Goal: Find specific page/section: Find specific page/section

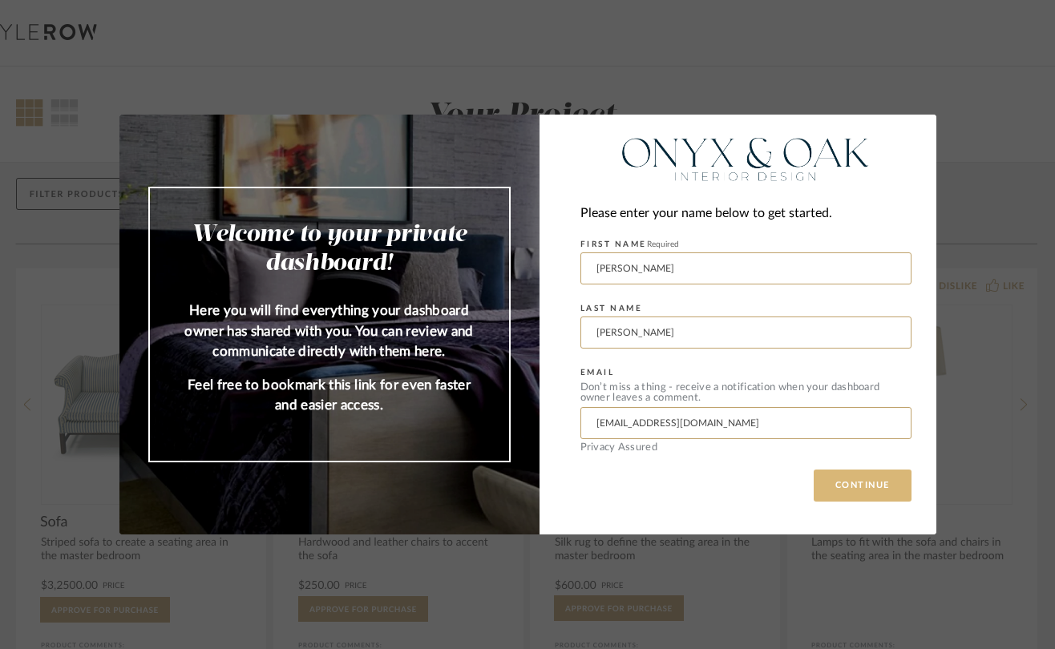
click at [853, 480] on button "CONTINUE" at bounding box center [863, 486] width 98 height 32
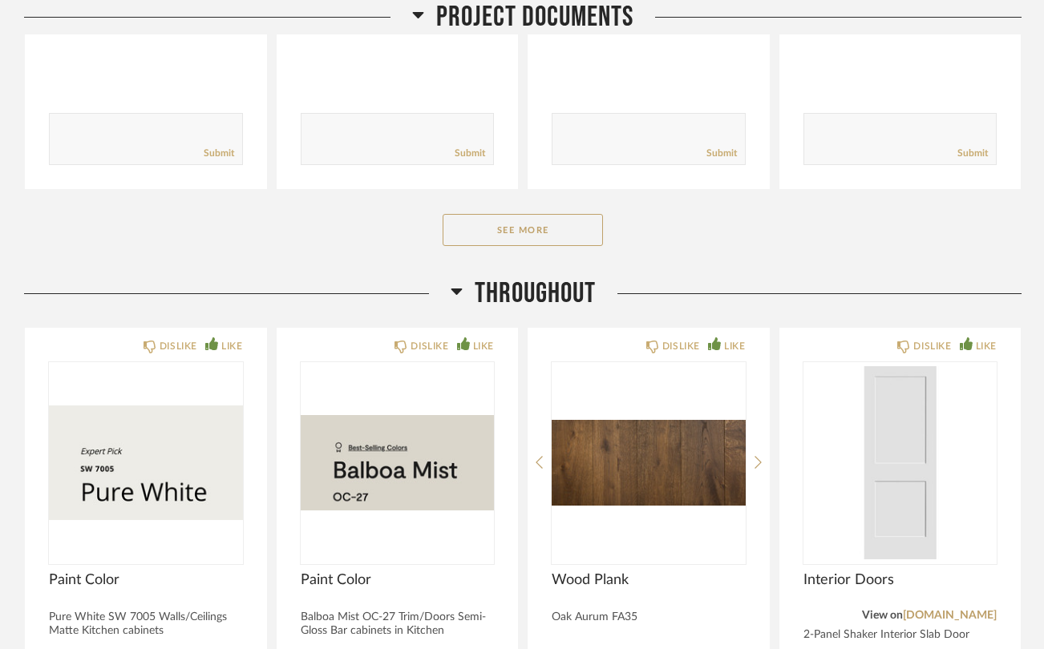
scroll to position [802, 0]
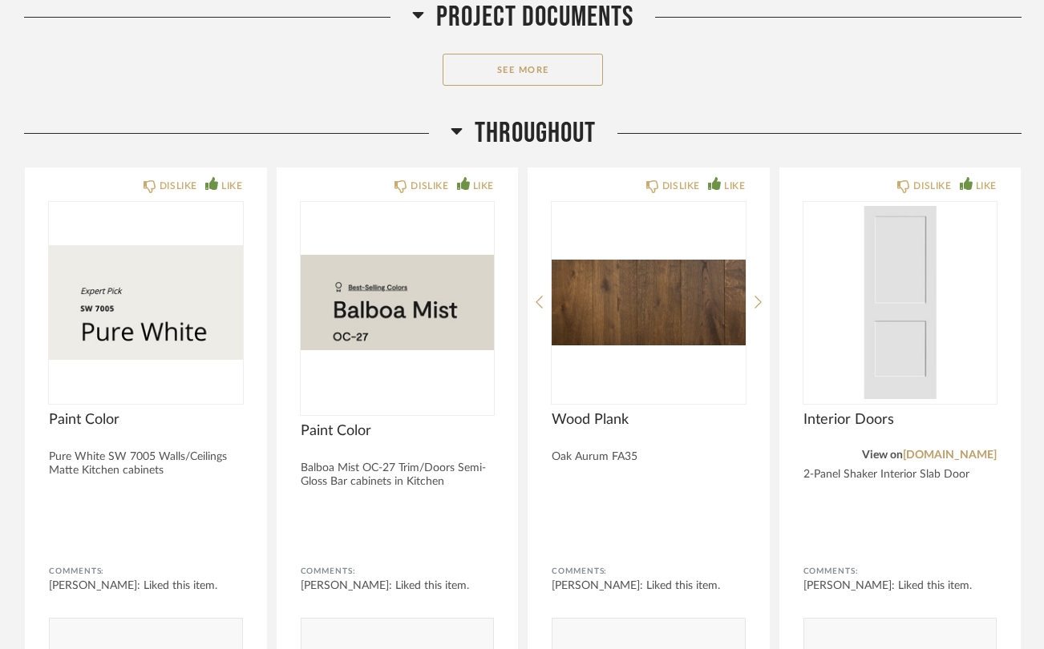
click at [273, 379] on div "DISLIKE LIKE Paint Color Pure White SW 7005 Walls/Ceilings Matte Kitchen cabine…" at bounding box center [522, 431] width 997 height 528
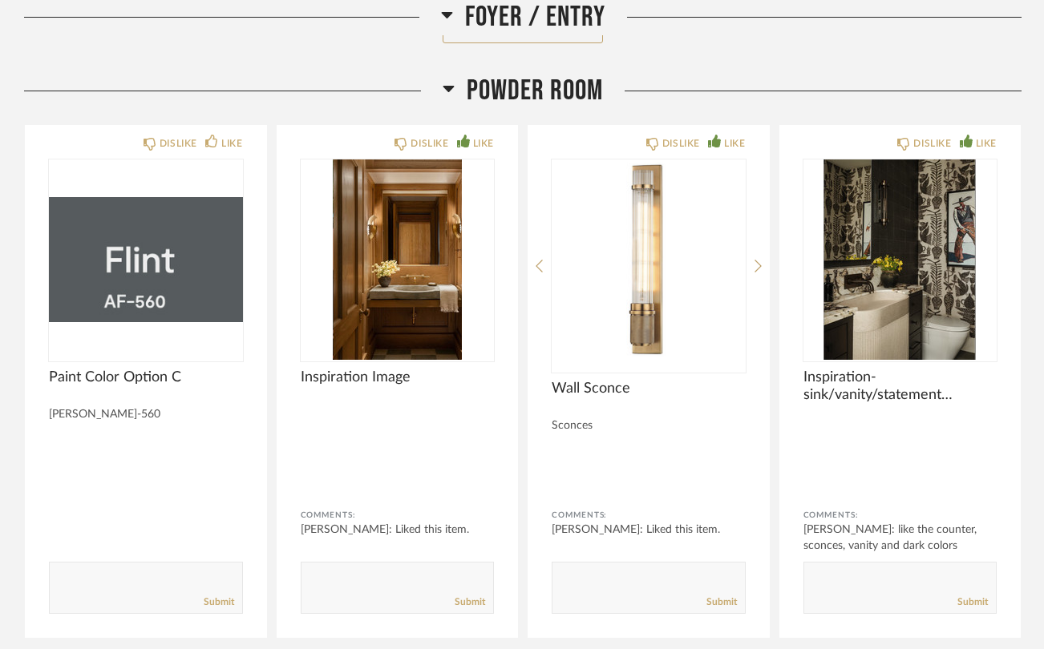
scroll to position [2646, 0]
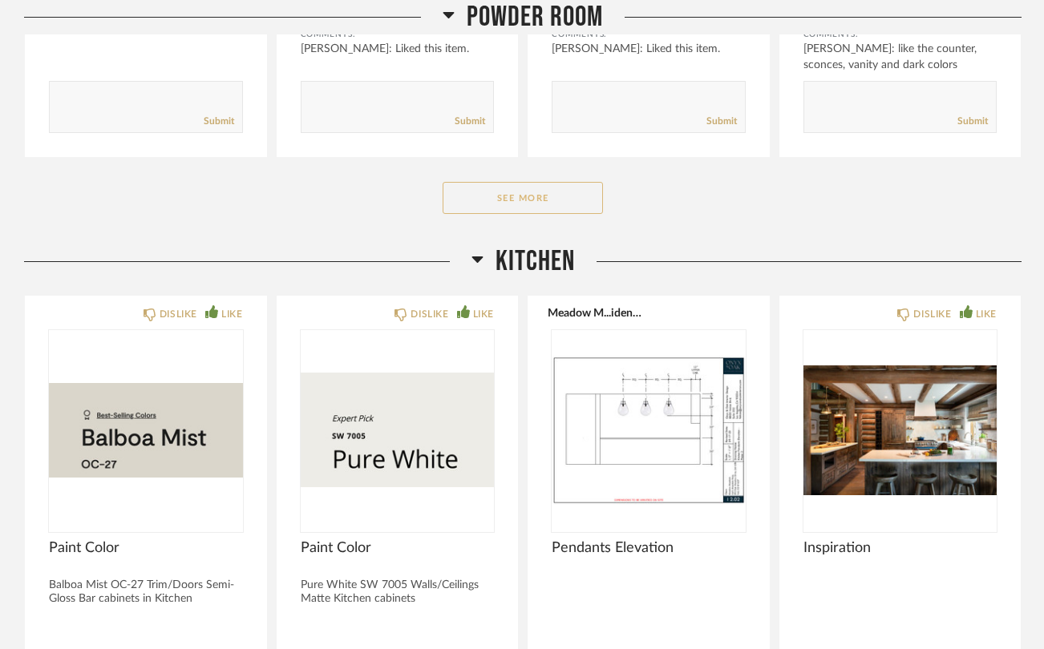
click at [528, 182] on button "See More" at bounding box center [523, 198] width 160 height 32
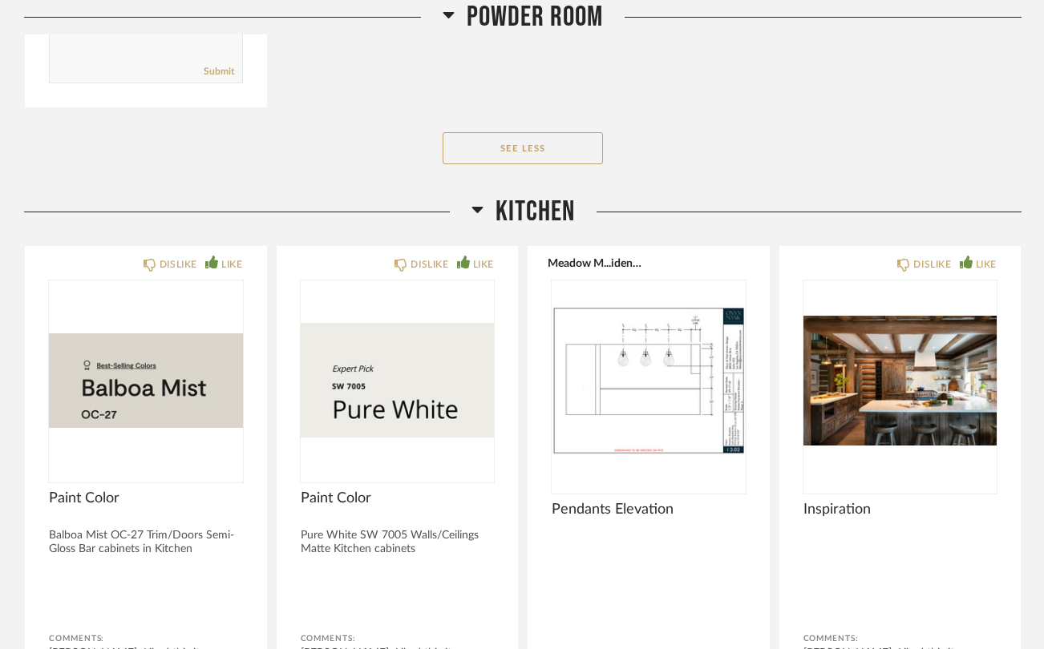
scroll to position [3608, 0]
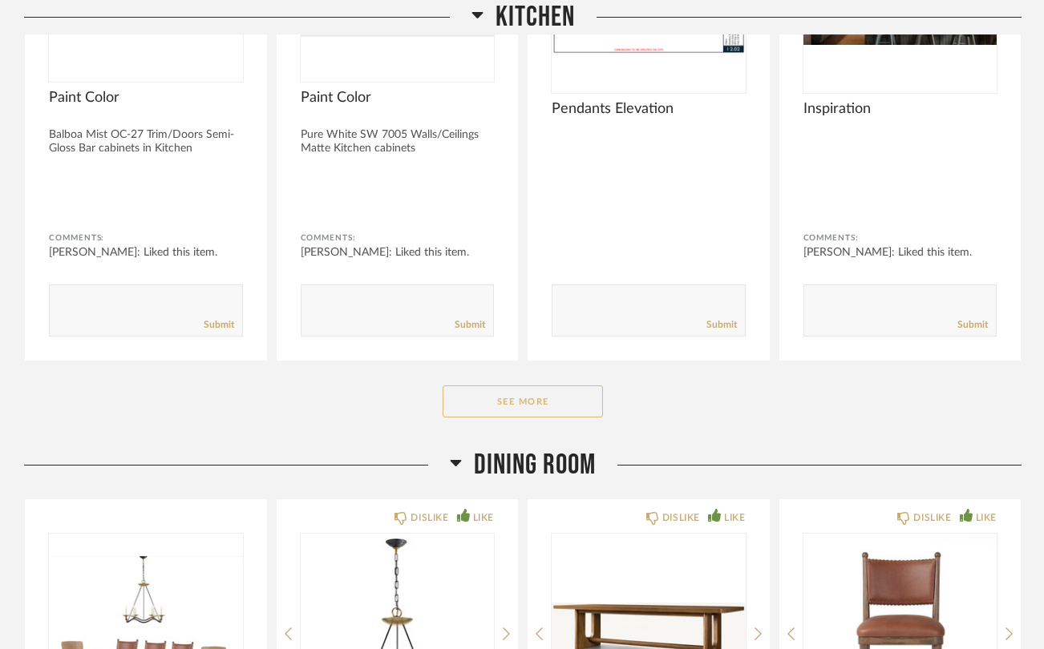
click at [527, 386] on button "See More" at bounding box center [523, 402] width 160 height 32
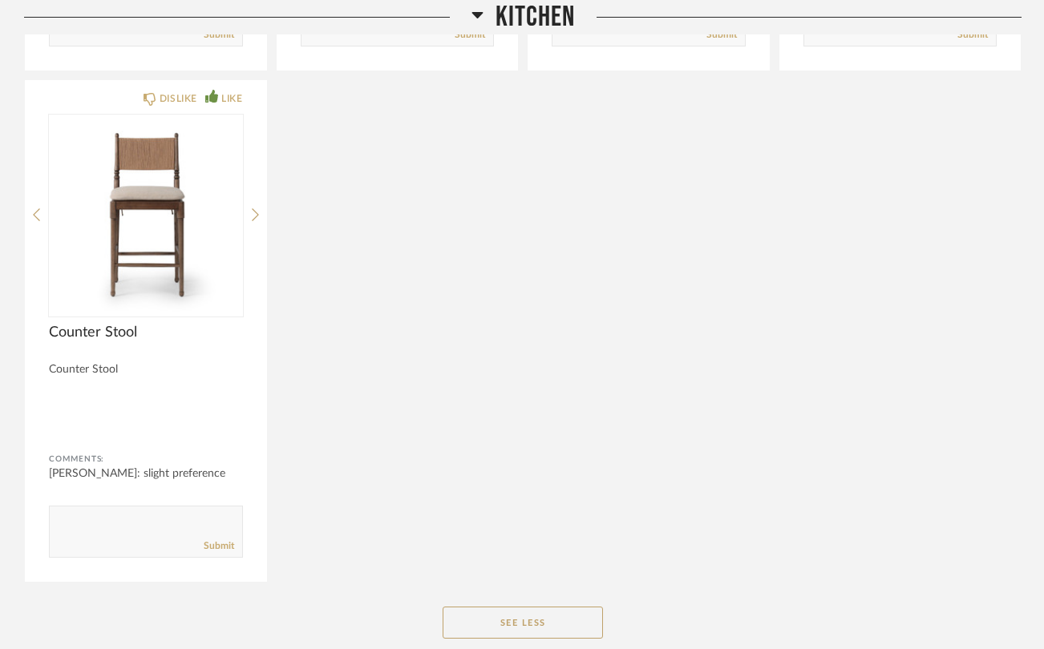
scroll to position [4891, 0]
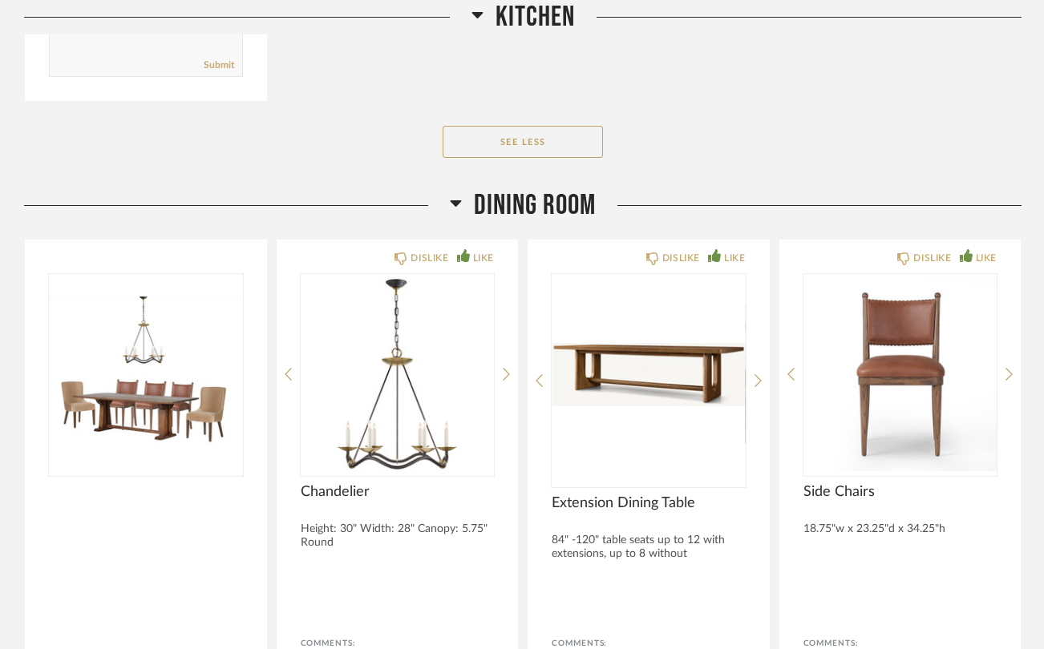
click at [402, 126] on div "See Less" at bounding box center [522, 142] width 997 height 32
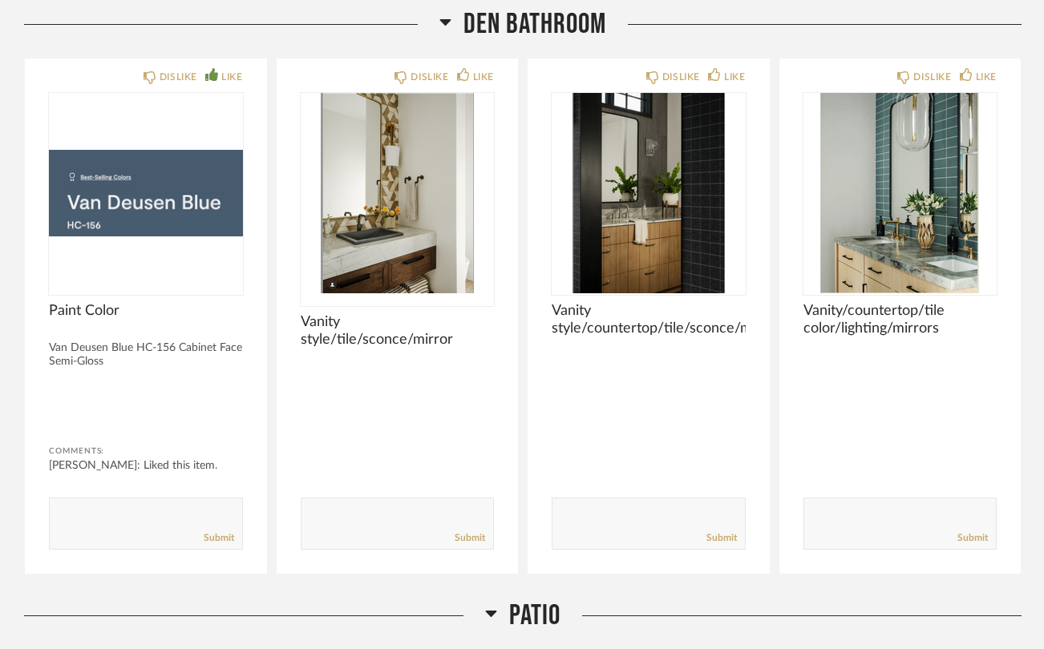
scroll to position [6975, 0]
